Goal: Task Accomplishment & Management: Manage account settings

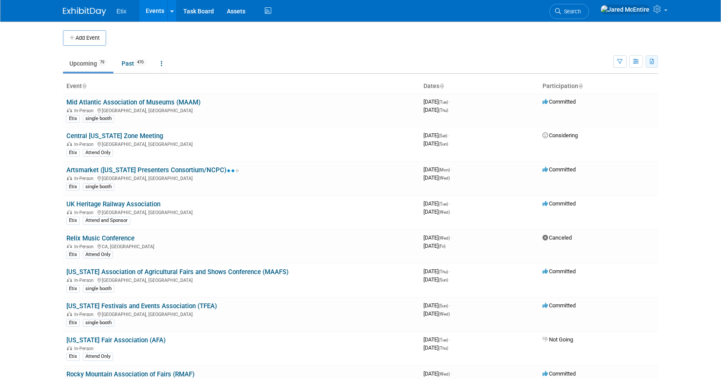
click at [652, 65] on button "button" at bounding box center [652, 61] width 13 height 13
click at [634, 64] on button "button" at bounding box center [636, 61] width 14 height 13
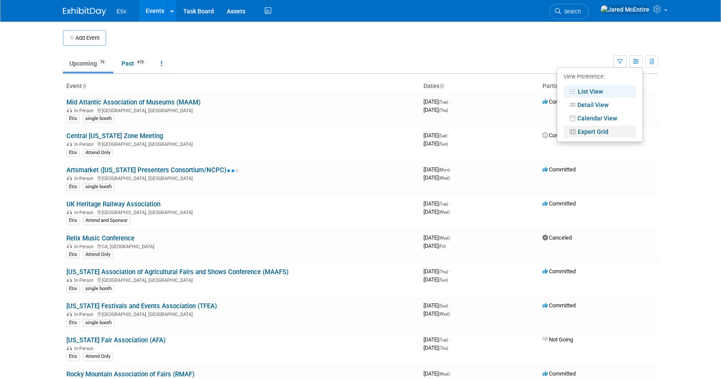
click at [591, 132] on link "Expert Grid" at bounding box center [600, 132] width 72 height 12
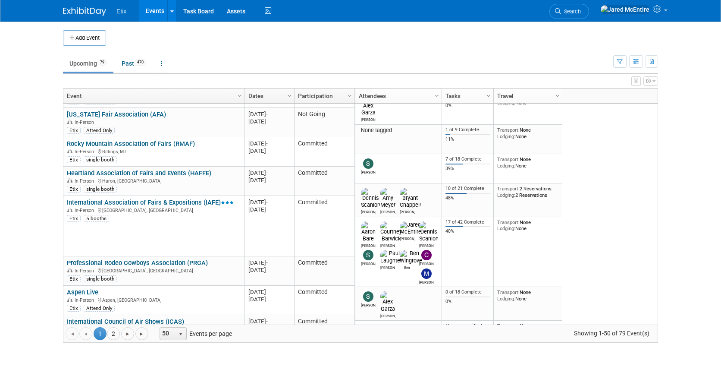
click at [173, 202] on link "International Association of Fairs & Expositions (IAFE)" at bounding box center [150, 202] width 167 height 8
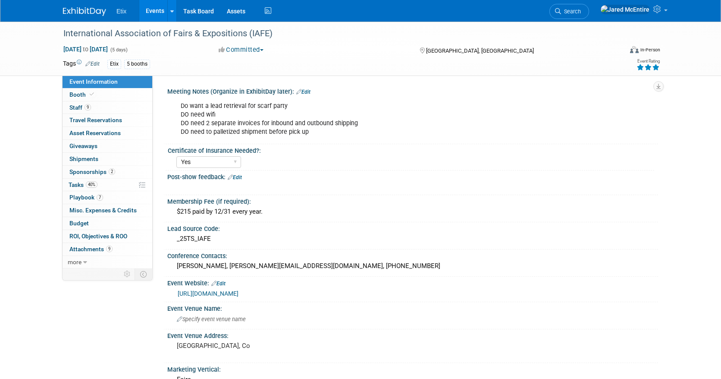
select select "Yes"
click at [85, 125] on link "0 Travel Reservations 0" at bounding box center [108, 120] width 90 height 13
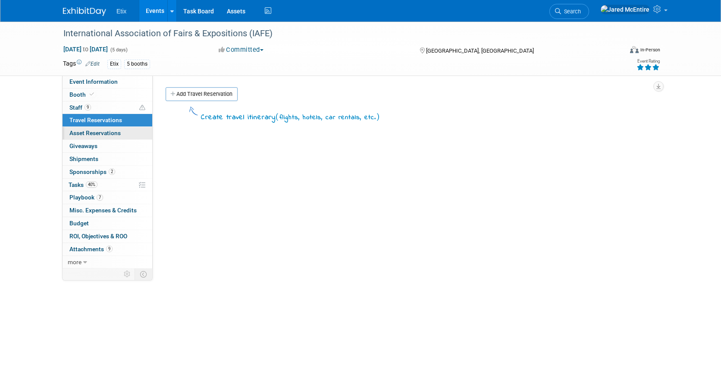
click at [134, 131] on link "0 Asset Reservations 0" at bounding box center [108, 133] width 90 height 13
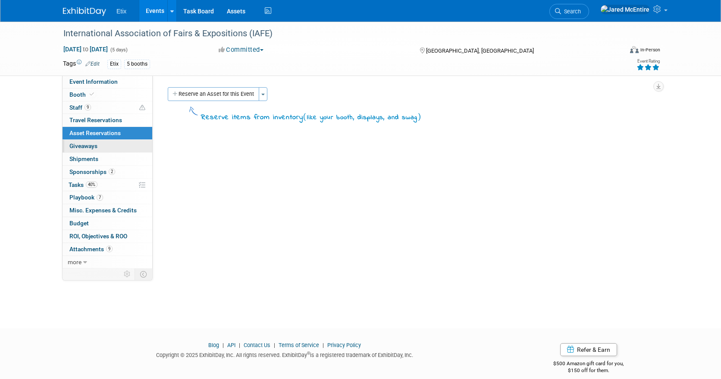
click at [122, 145] on link "0 Giveaways 0" at bounding box center [108, 146] width 90 height 13
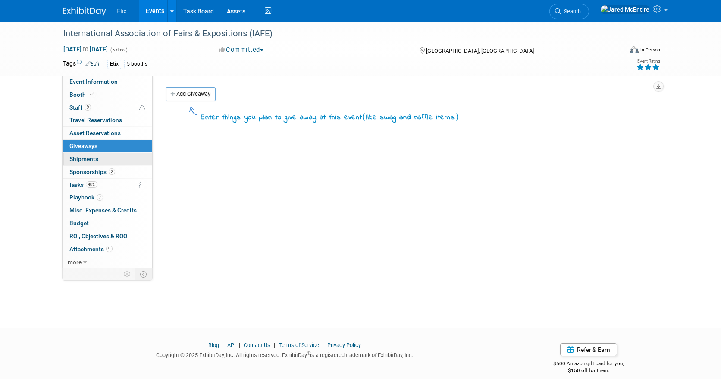
click at [108, 154] on link "0 Shipments 0" at bounding box center [108, 159] width 90 height 13
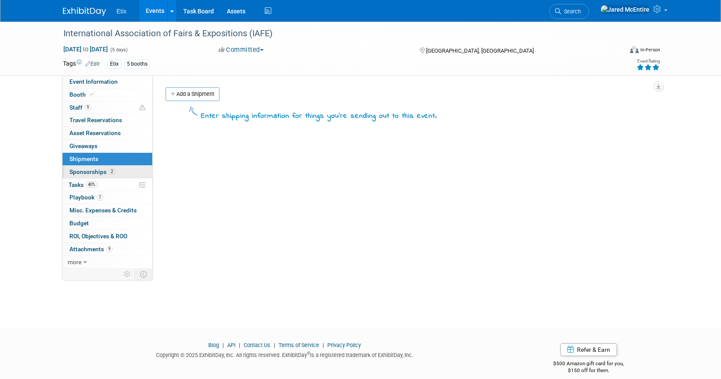
click at [137, 172] on link "2 Sponsorships 2" at bounding box center [108, 172] width 90 height 13
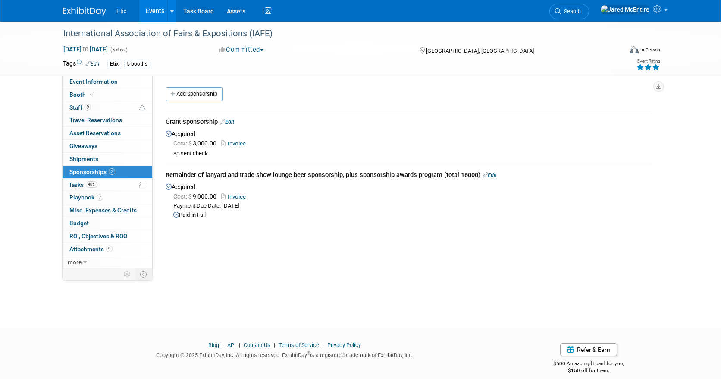
scroll to position [10, 0]
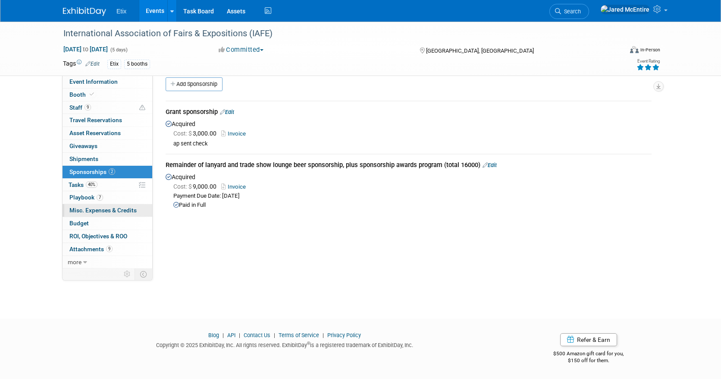
click at [119, 213] on span "Misc. Expenses & Credits 0" at bounding box center [102, 210] width 67 height 7
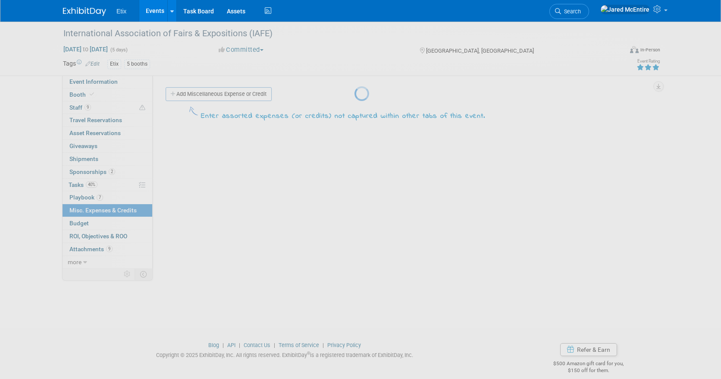
click at [355, 220] on div at bounding box center [361, 189] width 12 height 379
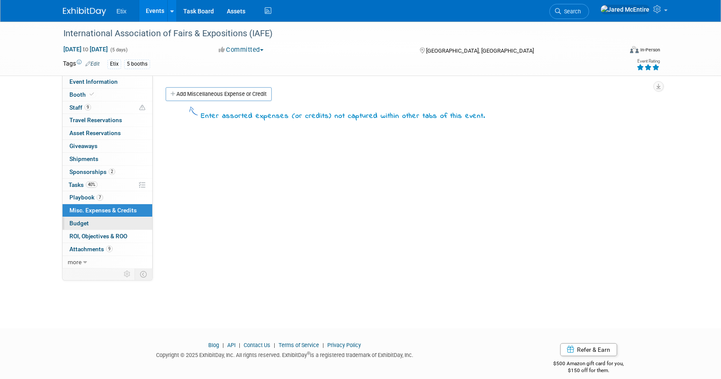
click at [112, 225] on link "Budget" at bounding box center [108, 223] width 90 height 13
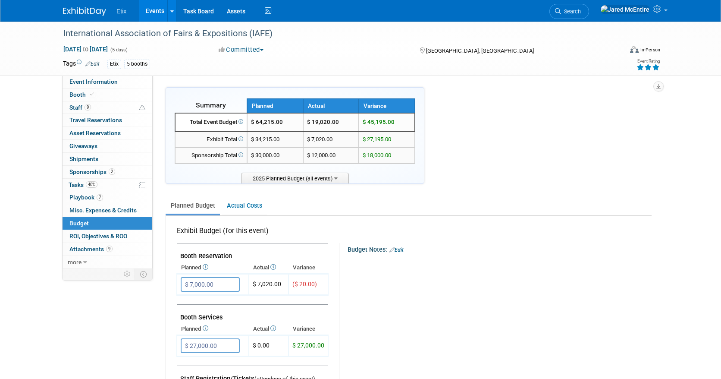
click at [237, 211] on link "Actual Costs" at bounding box center [244, 206] width 45 height 16
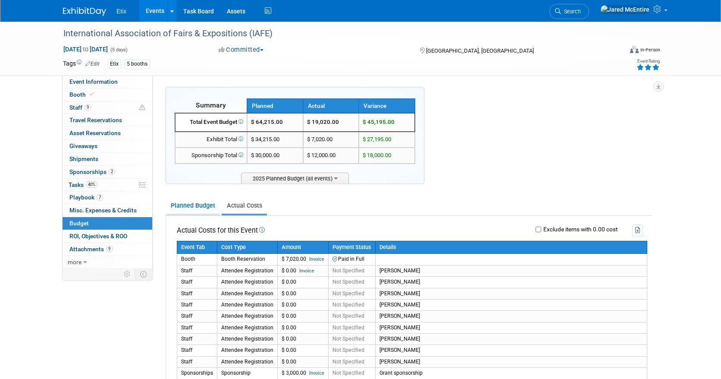
click at [197, 207] on link "Planned Budget" at bounding box center [193, 206] width 54 height 16
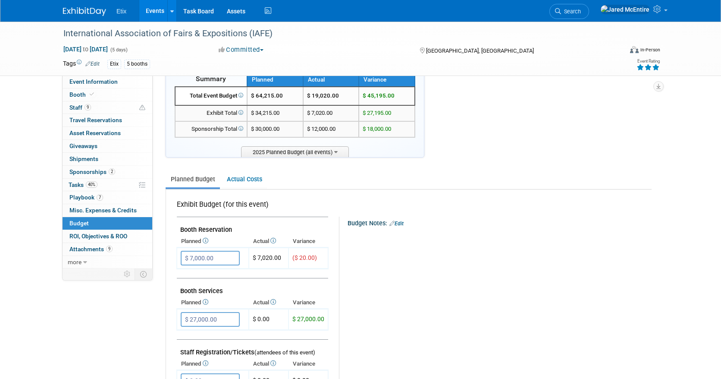
scroll to position [27, 0]
click at [96, 236] on span "ROI, Objectives & ROO 0" at bounding box center [98, 236] width 58 height 7
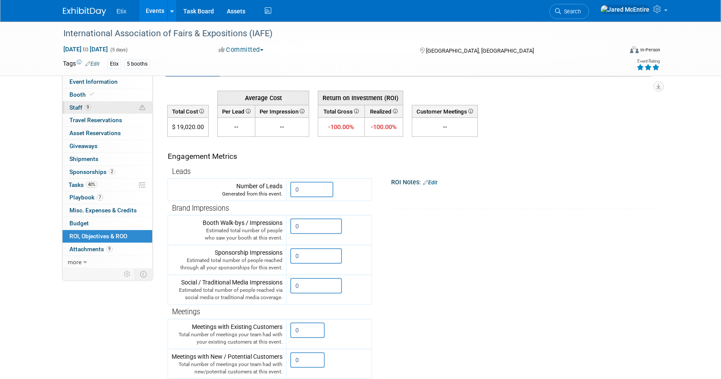
click at [107, 109] on link "9 Staff 9" at bounding box center [108, 107] width 90 height 13
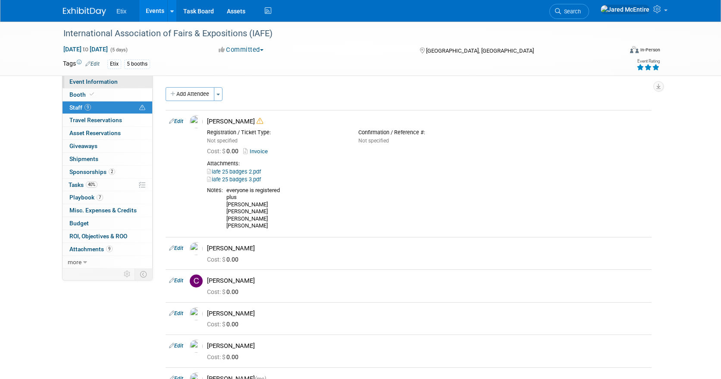
click at [104, 80] on span "Event Information" at bounding box center [93, 81] width 48 height 7
select select "Yes"
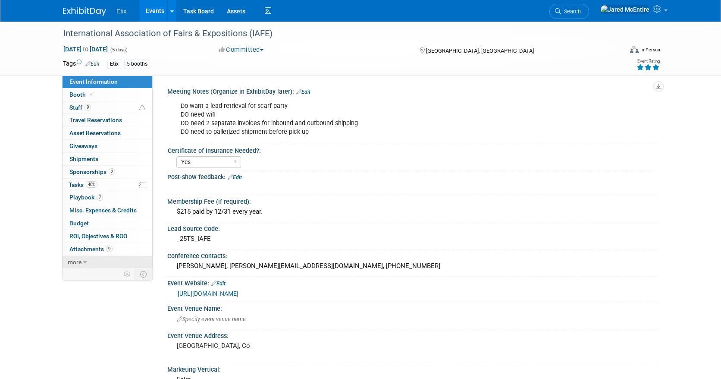
click at [78, 260] on span "more" at bounding box center [75, 261] width 14 height 7
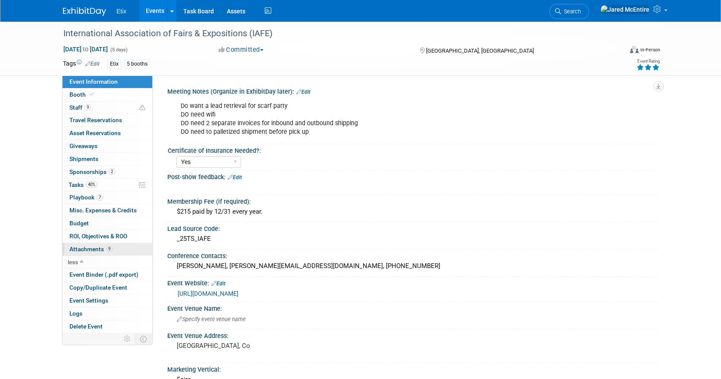
click at [91, 250] on span "Attachments 9" at bounding box center [90, 248] width 43 height 7
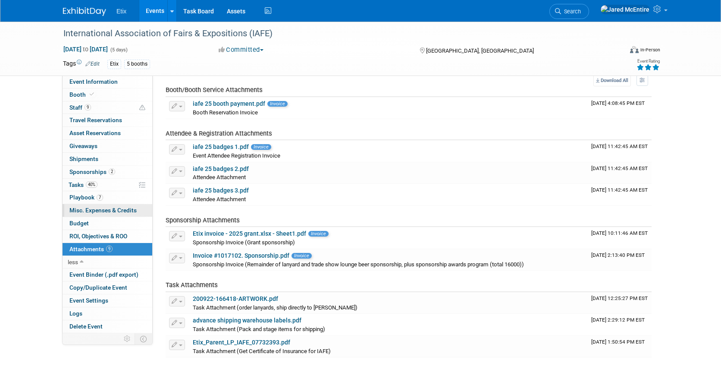
scroll to position [33, 0]
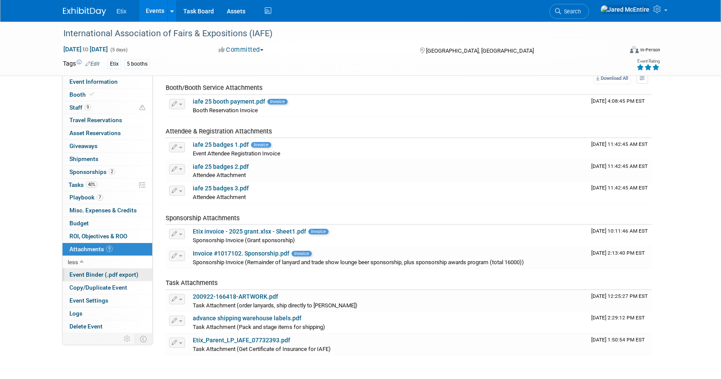
click at [106, 277] on span "Event Binder (.pdf export)" at bounding box center [103, 274] width 69 height 7
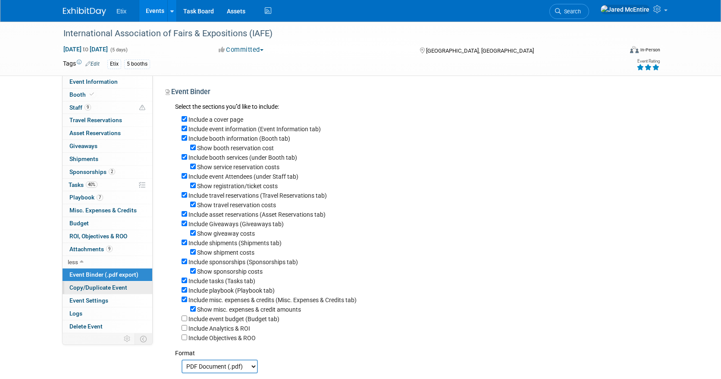
click at [105, 286] on span "Copy/Duplicate Event" at bounding box center [98, 287] width 58 height 7
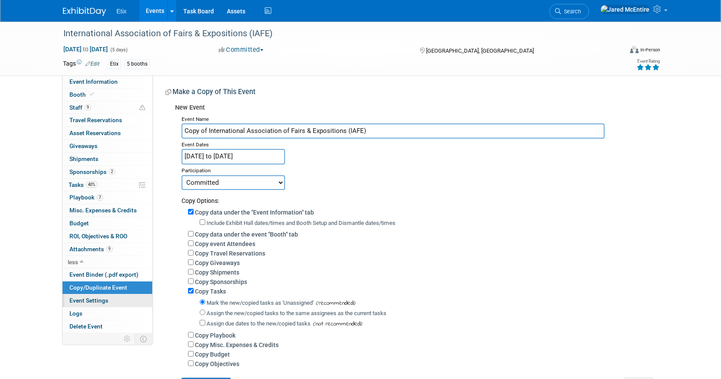
click at [96, 301] on span "Event Settings" at bounding box center [88, 300] width 39 height 7
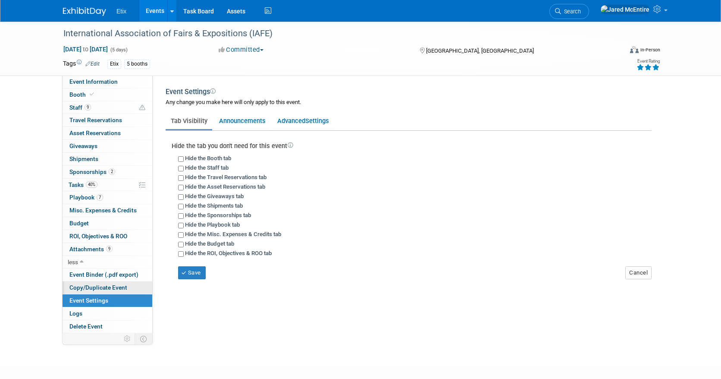
click at [101, 288] on span "Copy/Duplicate Event" at bounding box center [98, 287] width 58 height 7
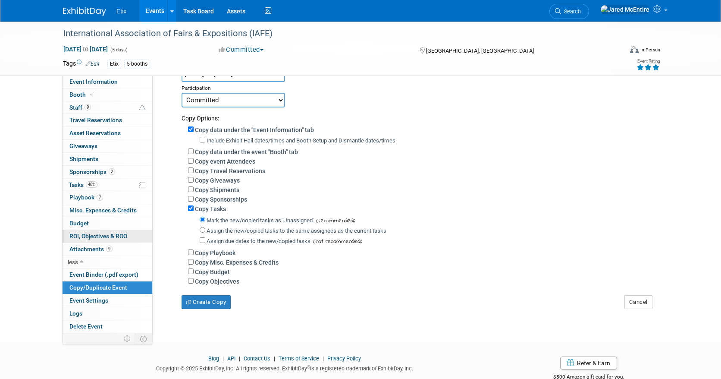
scroll to position [89, 0]
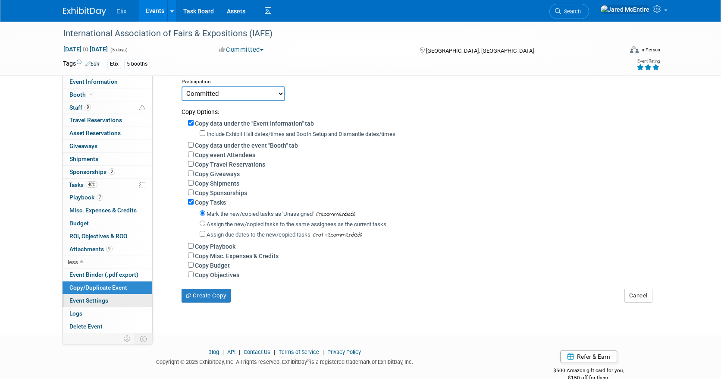
click at [110, 303] on link "Event Settings" at bounding box center [108, 300] width 90 height 13
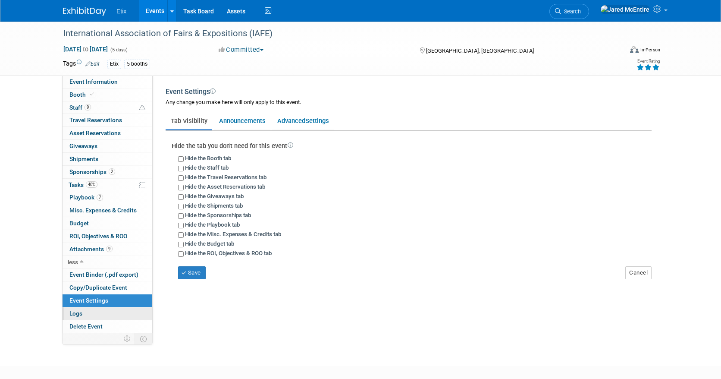
click at [114, 312] on link "Logs" at bounding box center [108, 313] width 90 height 13
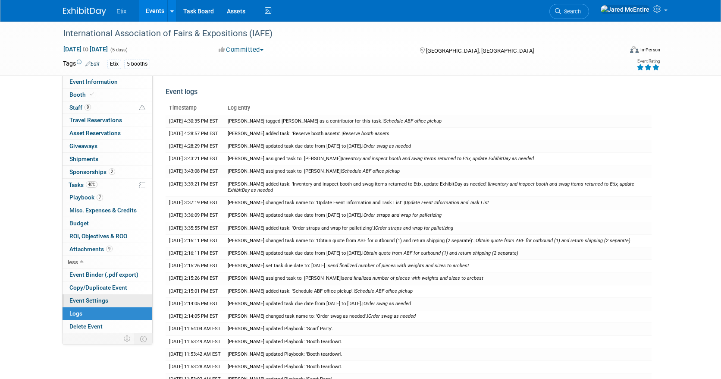
click at [112, 305] on link "Event Settings" at bounding box center [108, 300] width 90 height 13
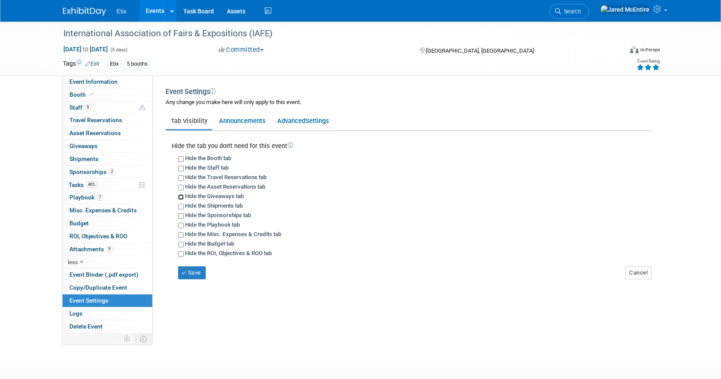
click at [181, 196] on input "Hide the Giveaways tab" at bounding box center [181, 197] width 6 height 6
checkbox input "true"
click at [189, 272] on button "Save" at bounding box center [192, 272] width 28 height 13
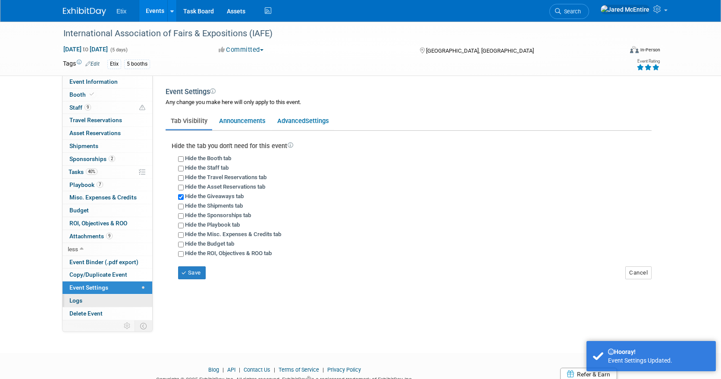
click at [91, 298] on link "Logs" at bounding box center [108, 300] width 90 height 13
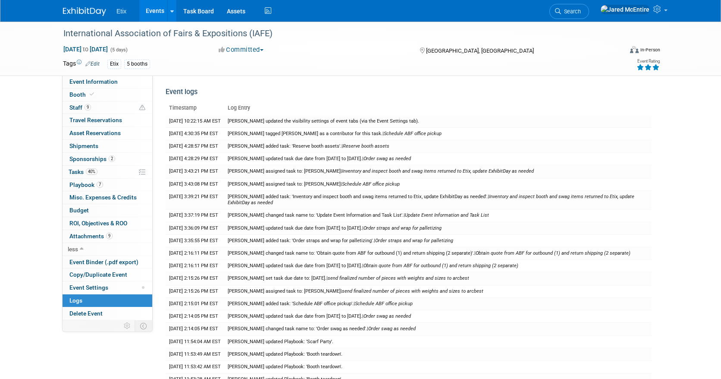
click at [113, 72] on div "International Association of Fairs & Expositions (IAFE) Nov 30, 2025 to Dec 4, …" at bounding box center [361, 49] width 608 height 54
click at [104, 80] on span "Event Information" at bounding box center [93, 81] width 48 height 7
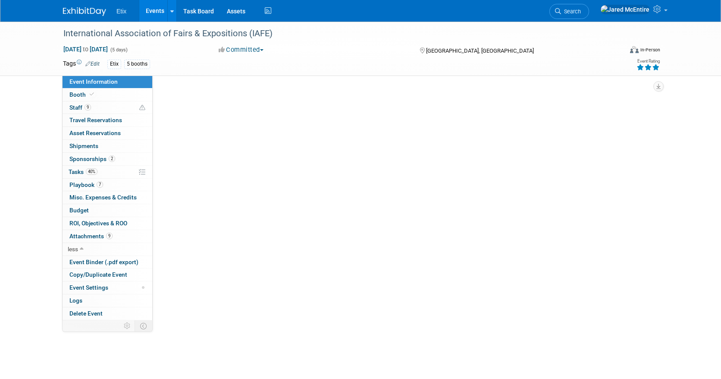
select select "Yes"
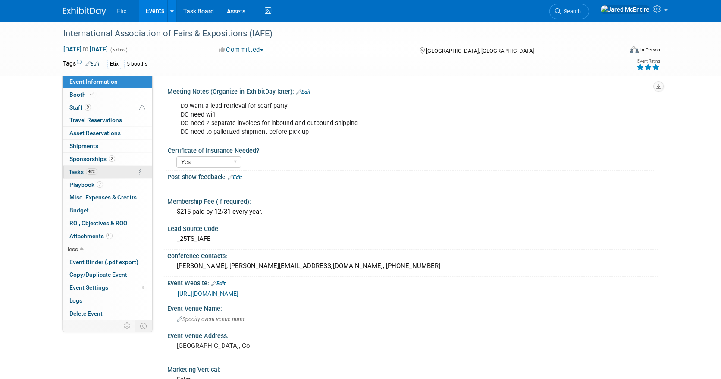
click at [113, 172] on link "40% Tasks 40%" at bounding box center [108, 172] width 90 height 13
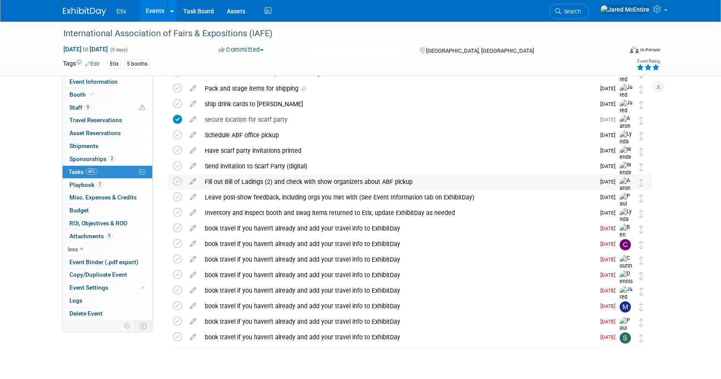
scroll to position [438, 0]
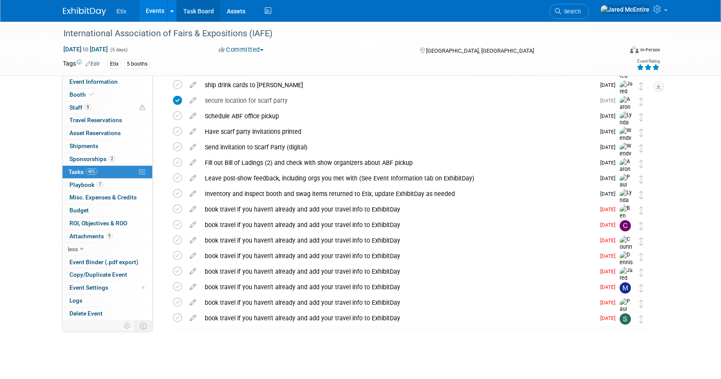
click at [195, 11] on link "Task Board" at bounding box center [199, 11] width 44 height 22
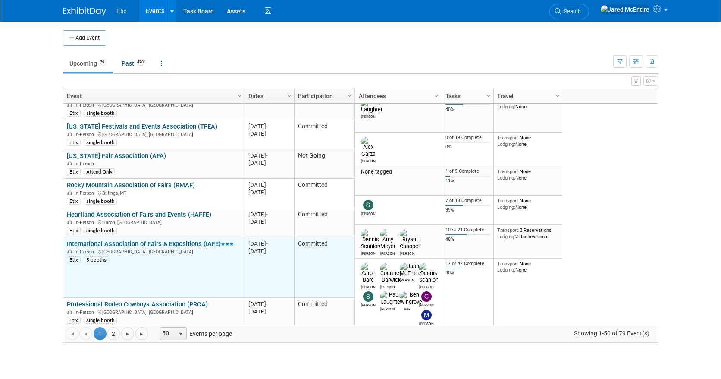
scroll to position [175, 0]
click at [151, 245] on link "International Association of Fairs & Expositions (IAFE)" at bounding box center [150, 245] width 167 height 8
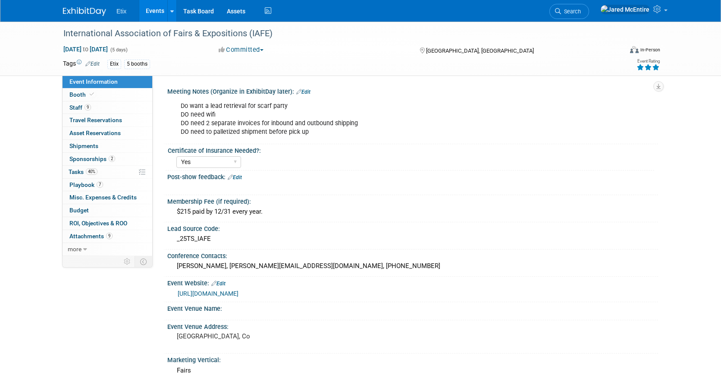
select select "Yes"
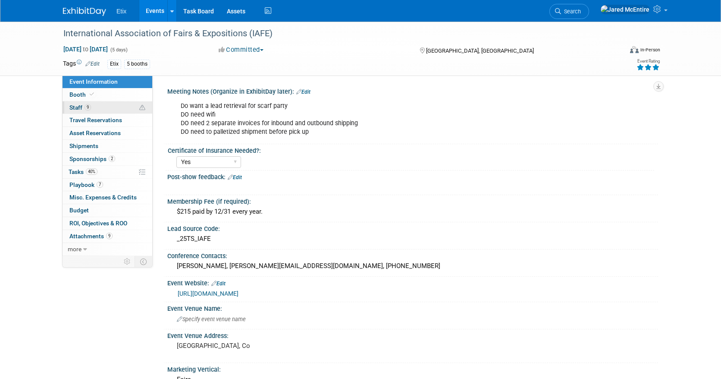
click at [104, 108] on link "9 Staff 9" at bounding box center [108, 107] width 90 height 13
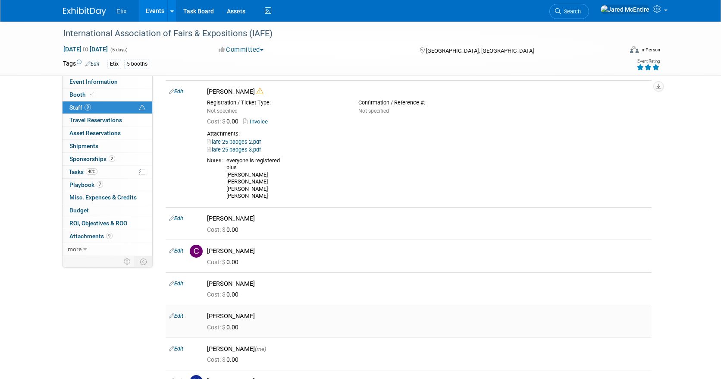
scroll to position [30, 0]
click at [243, 180] on div "everyone is registered plus [PERSON_NAME] [PERSON_NAME] [PERSON_NAME] [PERSON_N…" at bounding box center [437, 178] width 422 height 43
click at [222, 178] on td "Notes:" at bounding box center [215, 178] width 16 height 43
drag, startPoint x: 260, startPoint y: 195, endPoint x: 225, endPoint y: 196, distance: 34.5
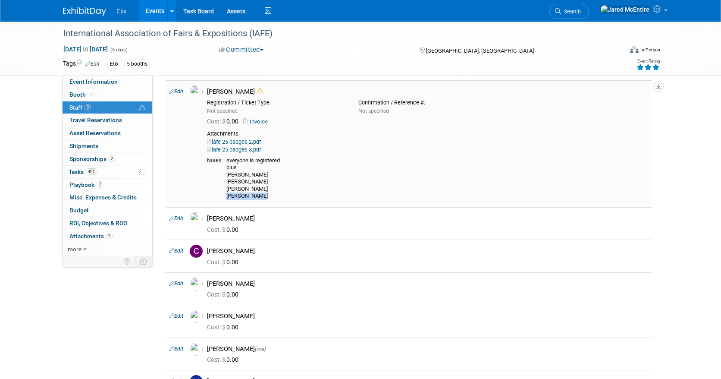
click at [225, 196] on td "everyone is registered plus [PERSON_NAME] [PERSON_NAME] [PERSON_NAME] [PERSON_N…" at bounding box center [435, 178] width 425 height 43
click at [305, 193] on div "everyone is registered plus [PERSON_NAME] [PERSON_NAME] [PERSON_NAME] [PERSON_N…" at bounding box center [437, 178] width 422 height 43
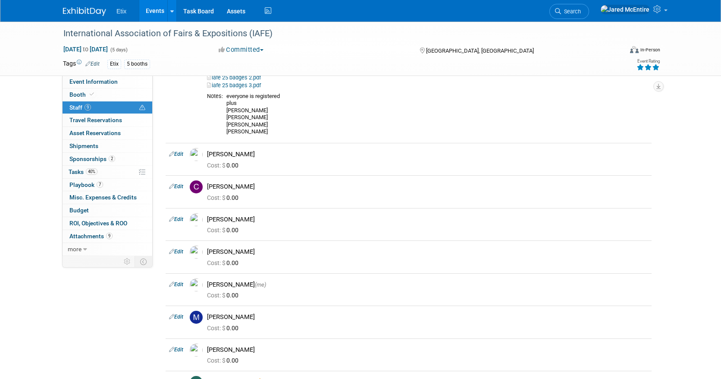
scroll to position [0, 0]
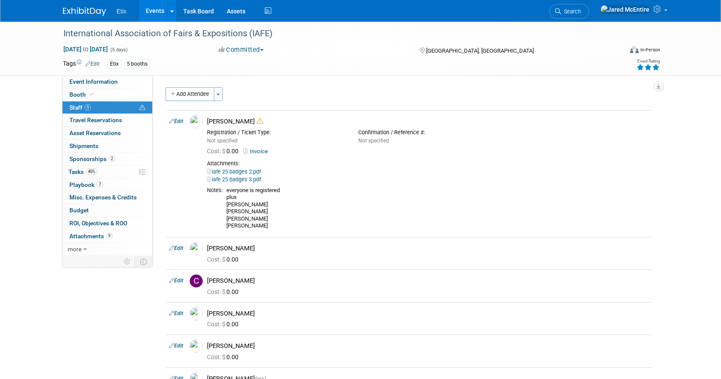
click at [45, 241] on div "International Association of Fairs & Expositions (IAFE) [DATE] to [DATE] (5 day…" at bounding box center [360, 273] width 721 height 502
